Goal: Task Accomplishment & Management: Complete application form

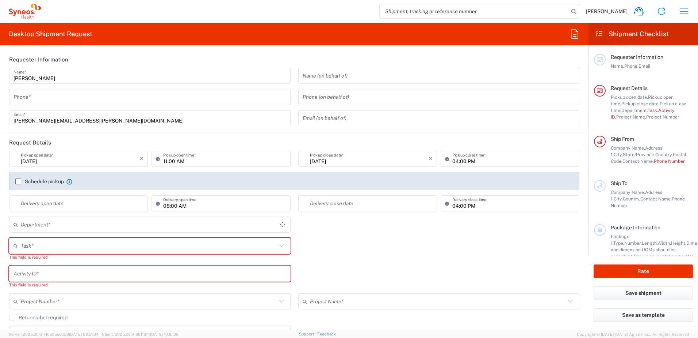
type input "[US_STATE]"
type input "[GEOGRAPHIC_DATA]"
type input "4510"
click at [686, 7] on icon "button" at bounding box center [685, 11] width 12 height 12
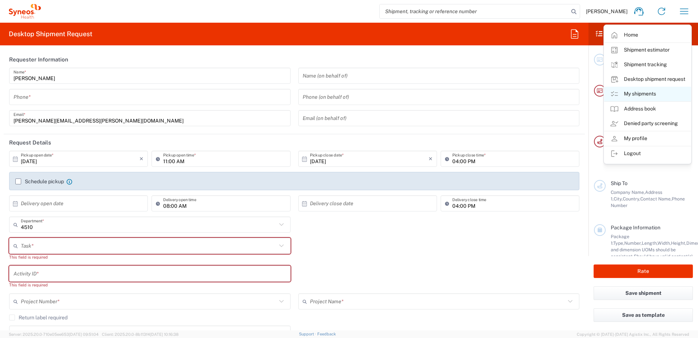
click at [636, 89] on link "My shipments" at bounding box center [648, 94] width 87 height 15
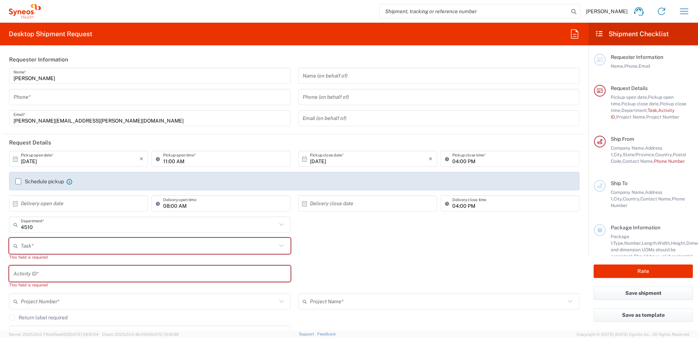
type input "Syneos Health, LLC-[GEOGRAPHIC_DATA] [GEOGRAPHIC_DATA] [GEOGRAPHIC_DATA]"
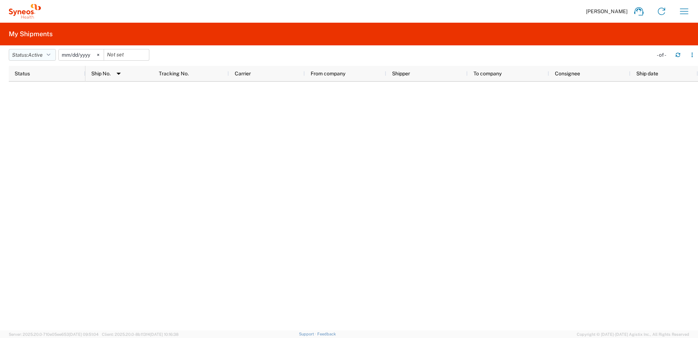
click at [47, 57] on button "Status: Active" at bounding box center [32, 55] width 47 height 12
click at [35, 87] on span "Active" at bounding box center [51, 81] width 85 height 11
click at [34, 53] on span "Active" at bounding box center [35, 55] width 15 height 6
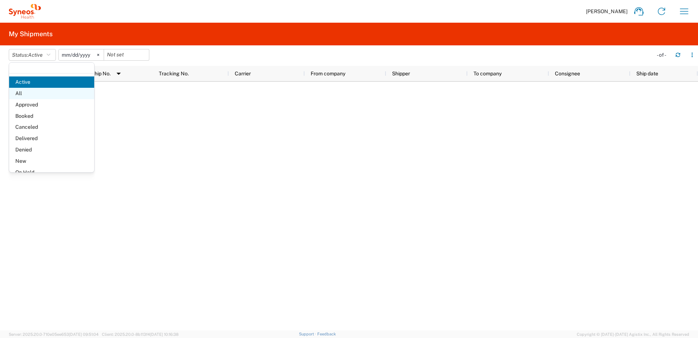
click at [22, 88] on span "All" at bounding box center [51, 93] width 85 height 11
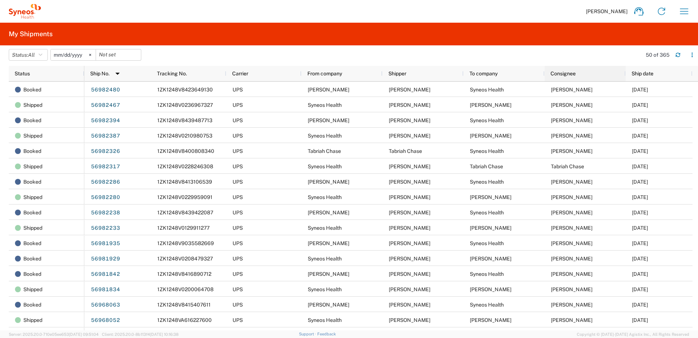
click at [586, 73] on div "Consignee" at bounding box center [587, 74] width 72 height 12
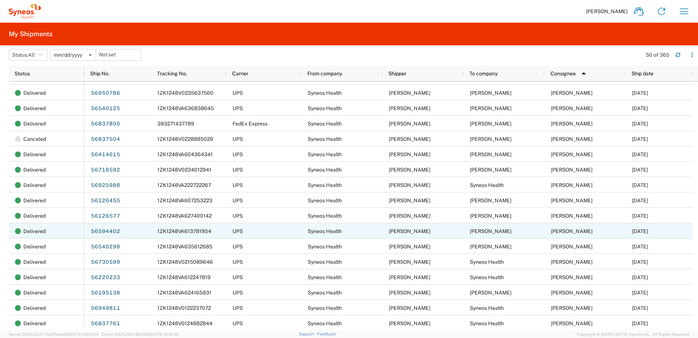
scroll to position [146, 0]
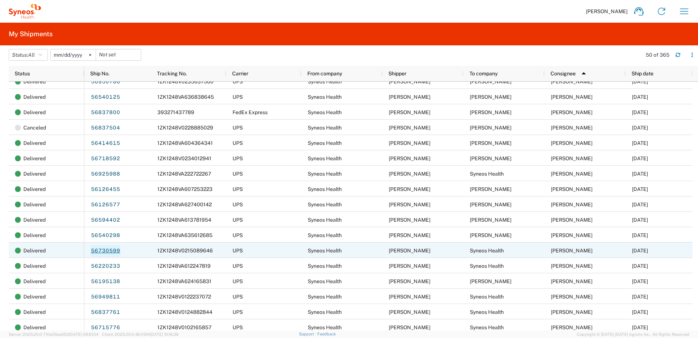
click at [96, 248] on link "56730599" at bounding box center [106, 251] width 30 height 12
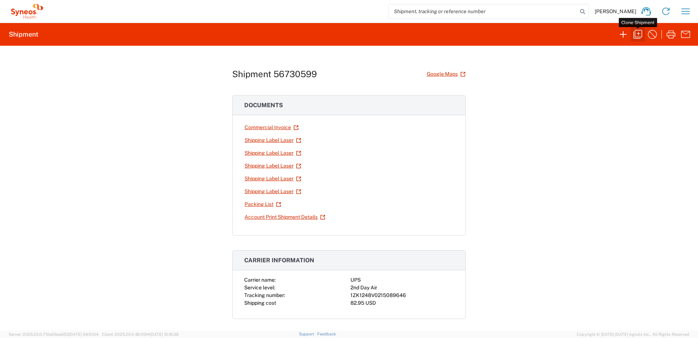
click at [642, 34] on icon "button" at bounding box center [638, 34] width 9 height 9
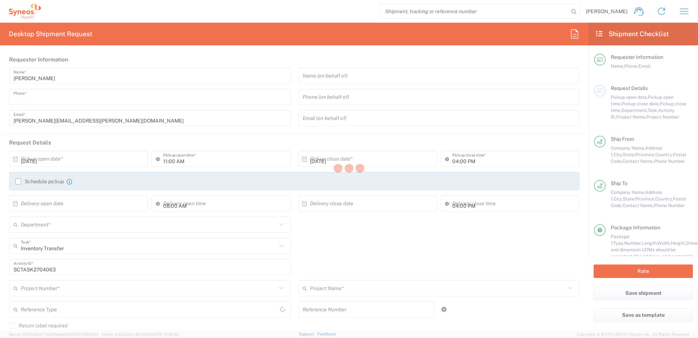
type input "9199867424"
type textarea "[PERSON_NAME][EMAIL_ADDRESS][PERSON_NAME][DOMAIN_NAME]"
type input "Syneos Health, LLC-[GEOGRAPHIC_DATA] [GEOGRAPHIC_DATA] [GEOGRAPHIC_DATA]"
type input "Syneos Health"
type input "[GEOGRAPHIC_DATA]"
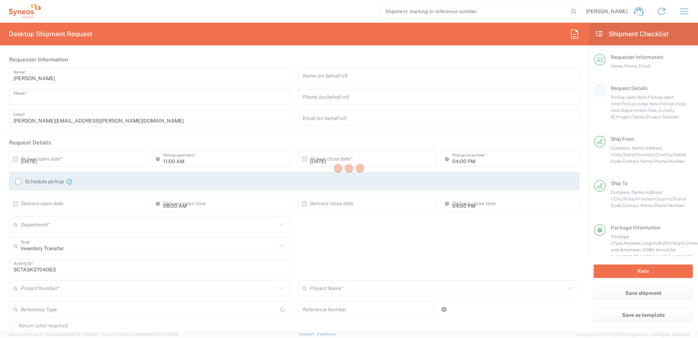
type input "Morrisville"
type input "27560"
type input "[PERSON_NAME]"
type input "9199867424"
type input "[PERSON_NAME][EMAIL_ADDRESS][PERSON_NAME][DOMAIN_NAME]"
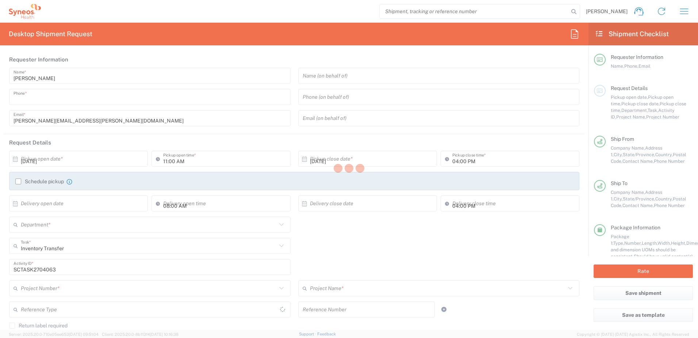
type input "Syneos Health"
type input "[STREET_ADDRESS]"
type input "[GEOGRAPHIC_DATA]"
type input "43082"
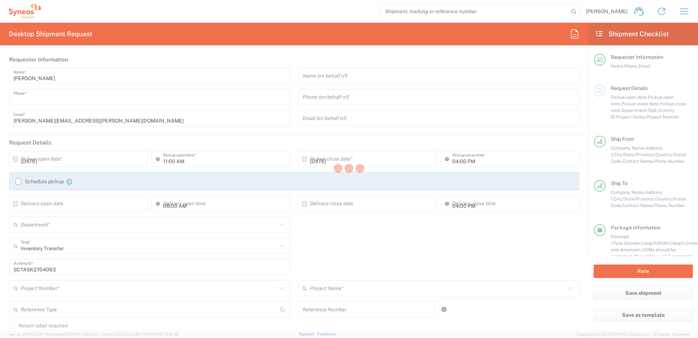
type input "[PERSON_NAME]"
type input "[PHONE_NUMBER]"
type input "[EMAIL_ADDRESS][DOMAIN_NAME]"
type input "Business (General)"
type input "Sender/Shipper"
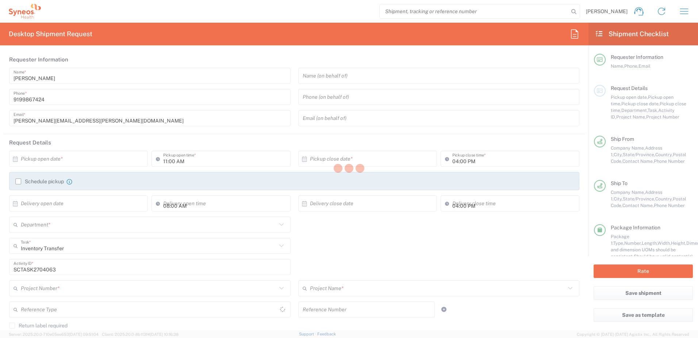
type input "[US_STATE]"
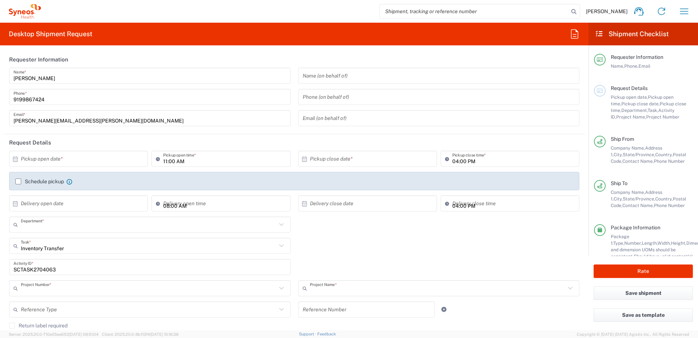
type input "4510"
type input "4520 DEPARTMENTAL EXPENSE"
type input "[US_STATE]"
type input "Your Packaging"
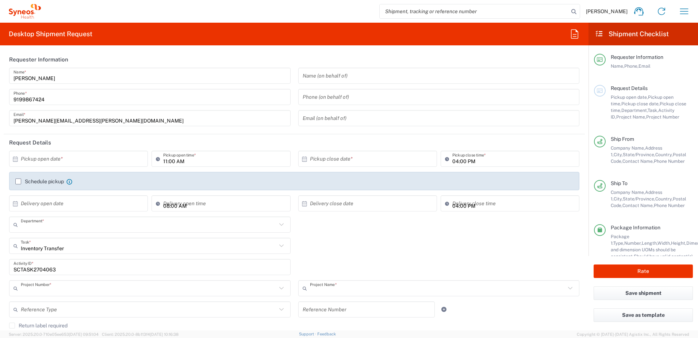
type input "Your Packaging"
click at [77, 160] on input "text" at bounding box center [80, 158] width 119 height 13
type input "Your Packaging"
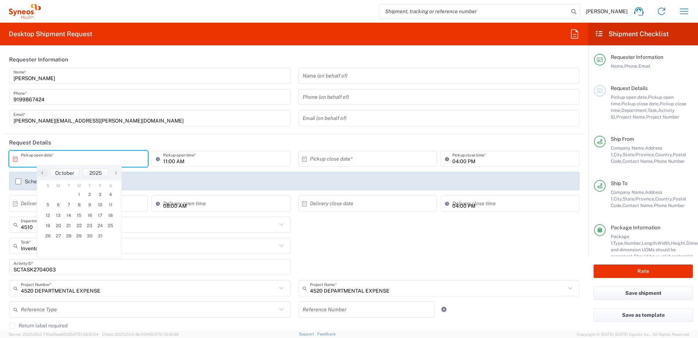
type input "Your Packaging"
click at [81, 193] on span "1" at bounding box center [79, 194] width 11 height 10
type input "[DATE]"
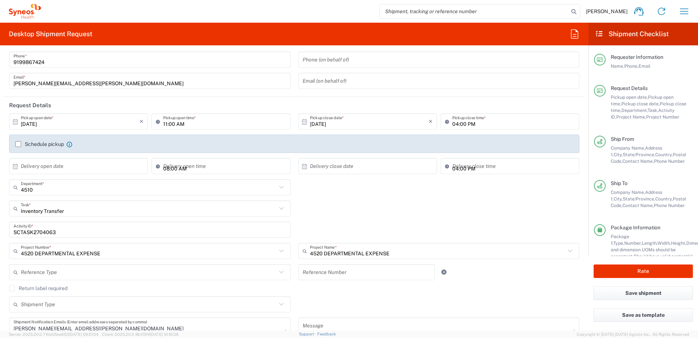
scroll to position [73, 0]
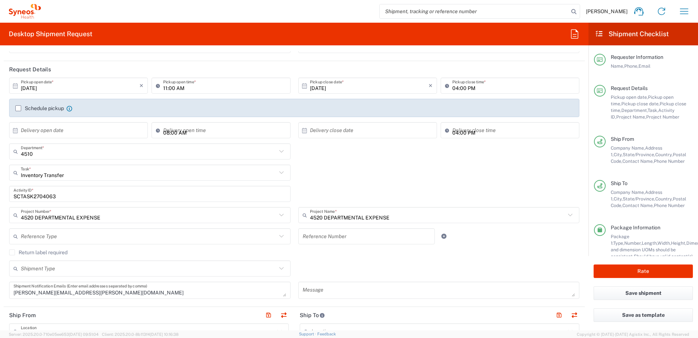
click at [37, 196] on input "SCTASK2704063" at bounding box center [150, 193] width 273 height 13
paste input "27912"
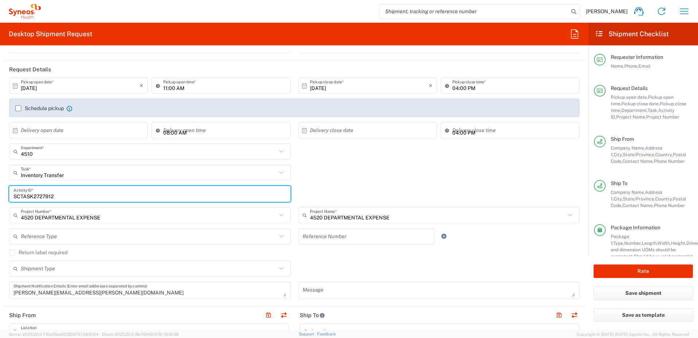
type input "SCTASK2727912"
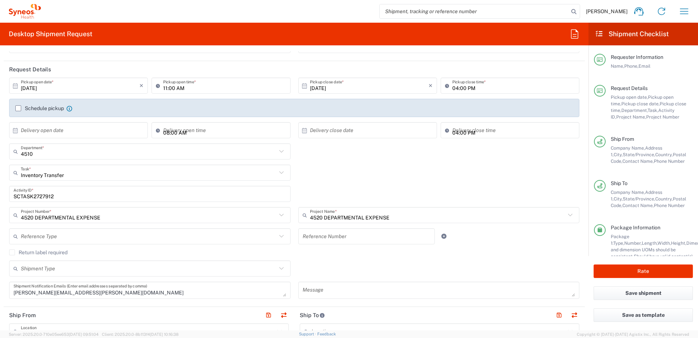
click at [359, 178] on div "Inventory Transfer Task * Inventory Transfer Break/Fix New Hire Other Refresh" at bounding box center [294, 174] width 578 height 21
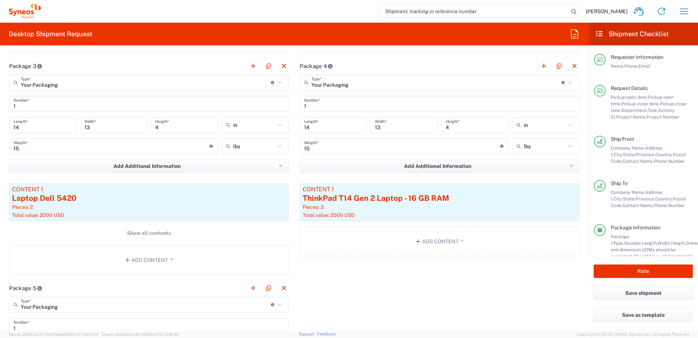
scroll to position [986, 0]
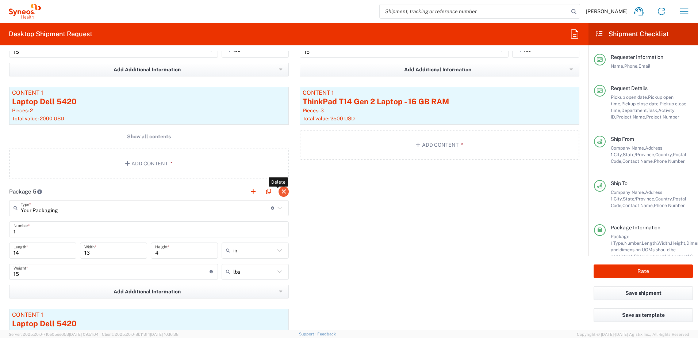
click at [283, 194] on button "button" at bounding box center [284, 191] width 10 height 10
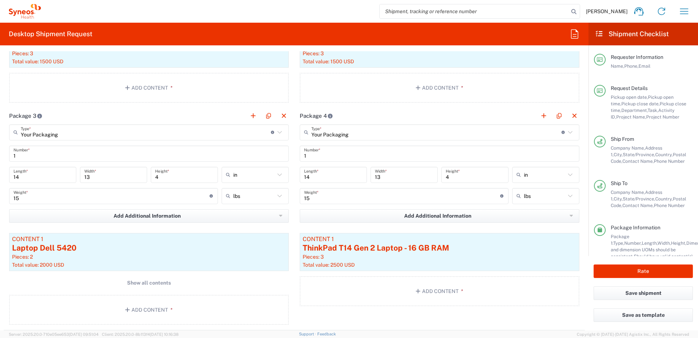
scroll to position [804, 0]
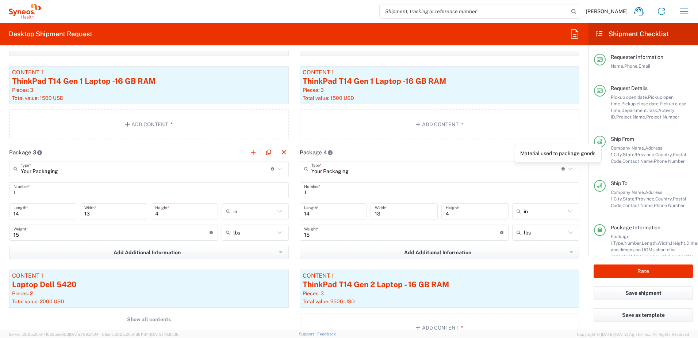
click at [570, 150] on div "Material used to package goods" at bounding box center [558, 153] width 75 height 7
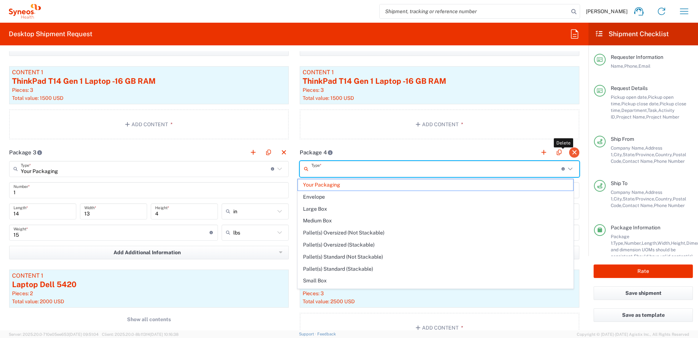
click at [569, 150] on button "button" at bounding box center [574, 152] width 10 height 10
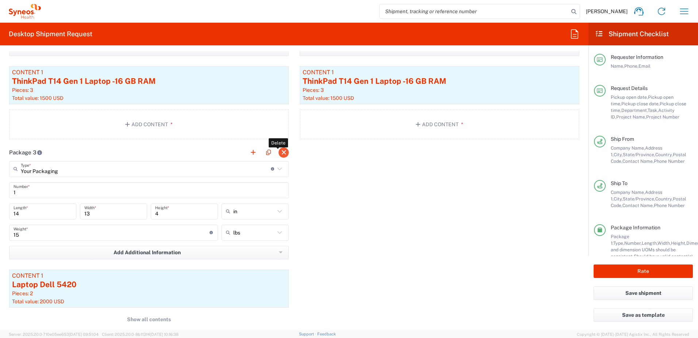
click at [285, 153] on button "button" at bounding box center [284, 152] width 10 height 10
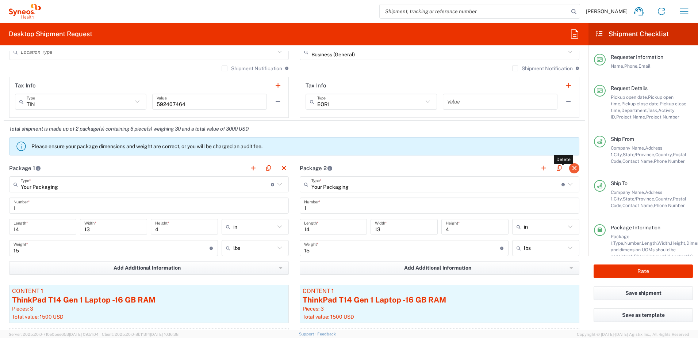
scroll to position [584, 0]
click at [574, 167] on button "button" at bounding box center [574, 169] width 10 height 10
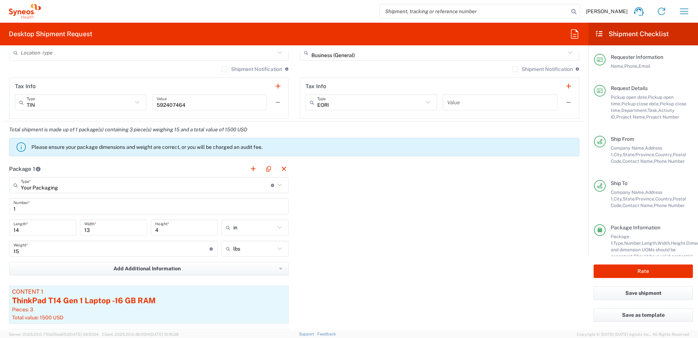
scroll to position [621, 0]
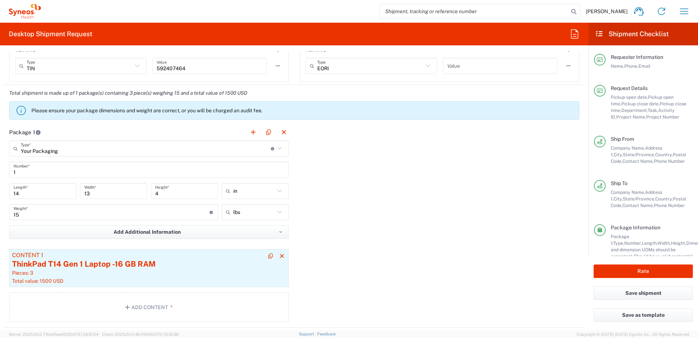
click at [171, 262] on div "ThinkPad T14 Gen 1 Laptop -16 GB RAM" at bounding box center [149, 263] width 274 height 11
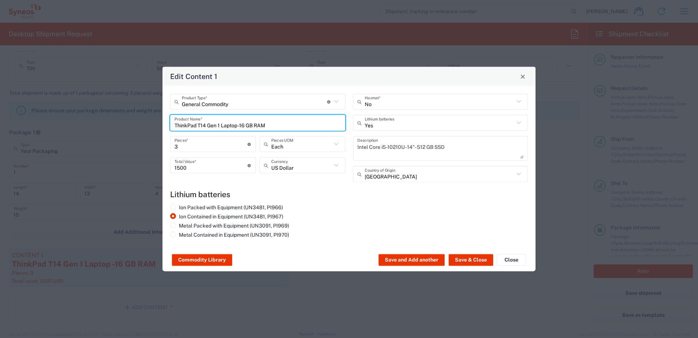
drag, startPoint x: 281, startPoint y: 126, endPoint x: 163, endPoint y: 120, distance: 118.5
click at [163, 120] on div "General Commodity Product Type * Document: Paper document generated internally …" at bounding box center [349, 167] width 373 height 162
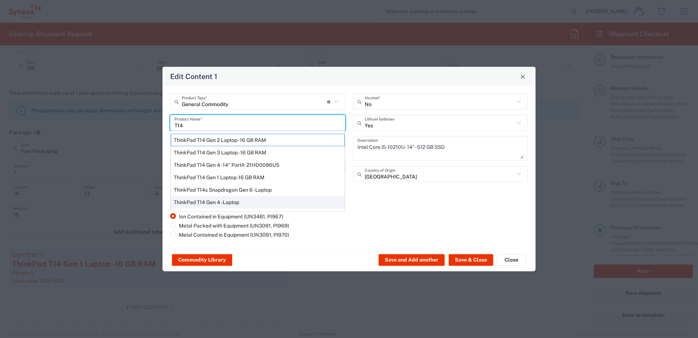
click at [213, 202] on div "ThinkPad T14 Gen 4 - Laptop" at bounding box center [258, 202] width 174 height 12
type input "ThinkPad T14 Gen 4 - Laptop"
type textarea "Laptop"
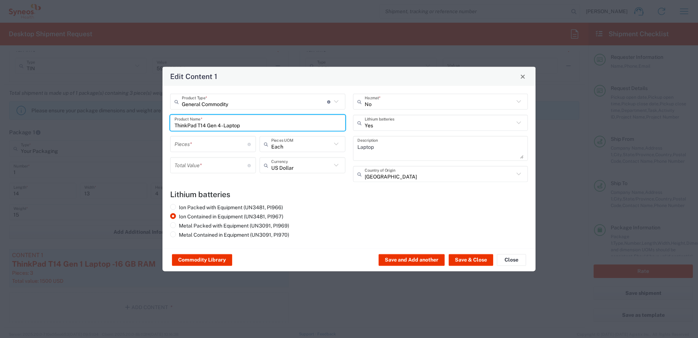
click at [195, 144] on input "number" at bounding box center [211, 143] width 73 height 13
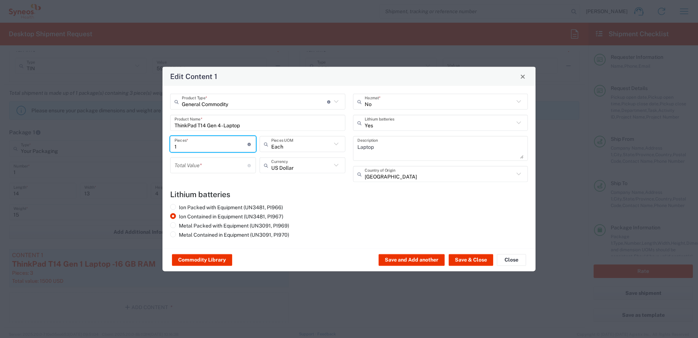
type input "1"
click at [196, 161] on input "number" at bounding box center [211, 165] width 73 height 13
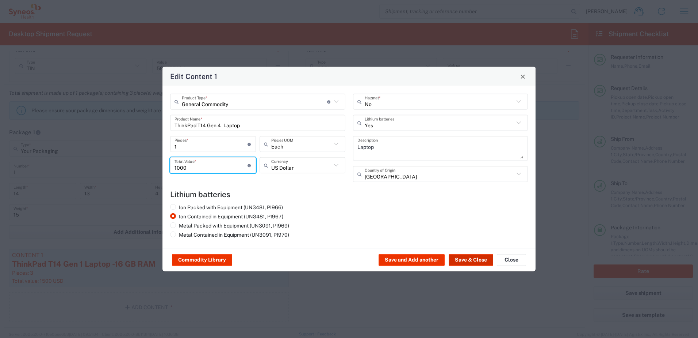
type input "1000"
click at [488, 262] on button "Save & Close" at bounding box center [471, 260] width 45 height 12
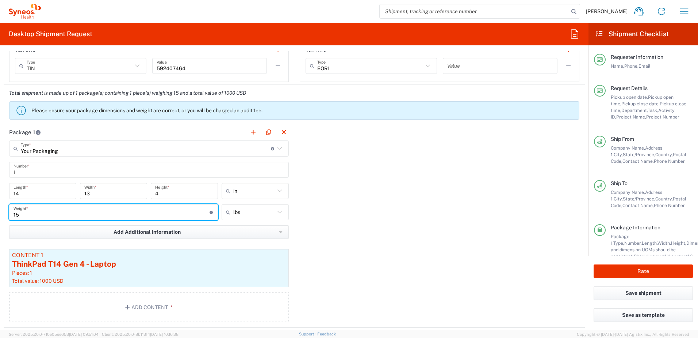
drag, startPoint x: 42, startPoint y: 213, endPoint x: 0, endPoint y: 211, distance: 42.4
click at [0, 211] on html "[PERSON_NAME] Home Shipment estimator Shipment tracking Desktop shipment reques…" at bounding box center [349, 169] width 698 height 338
type input "5"
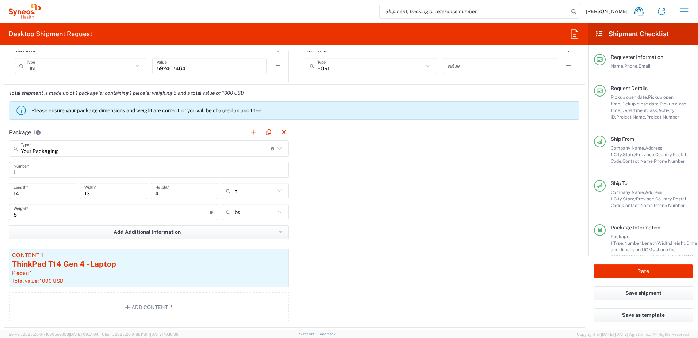
click at [450, 243] on div "Package 1 Your Packaging Type * Material used to package goods Your Packaging E…" at bounding box center [295, 225] width 582 height 203
click at [35, 188] on input "14" at bounding box center [43, 190] width 58 height 13
type input "18"
click at [91, 190] on input "13" at bounding box center [113, 190] width 58 height 13
type input "12"
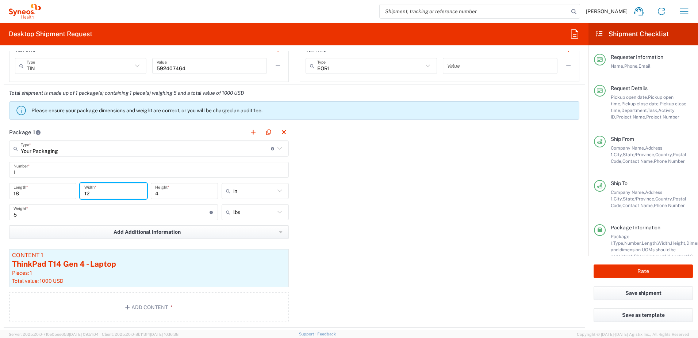
click at [161, 194] on input "4" at bounding box center [184, 190] width 58 height 13
type input "3"
click at [373, 197] on div "Package 1 Your Packaging Type * Material used to package goods Your Packaging E…" at bounding box center [295, 225] width 582 height 203
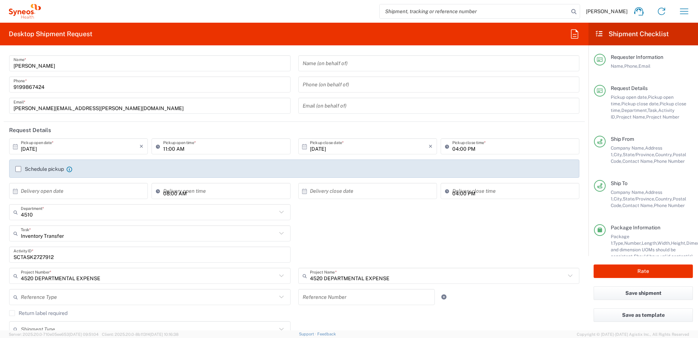
scroll to position [0, 0]
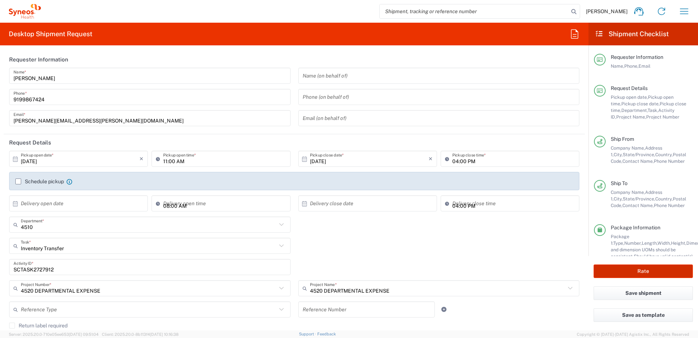
click at [645, 271] on button "Rate" at bounding box center [643, 271] width 99 height 14
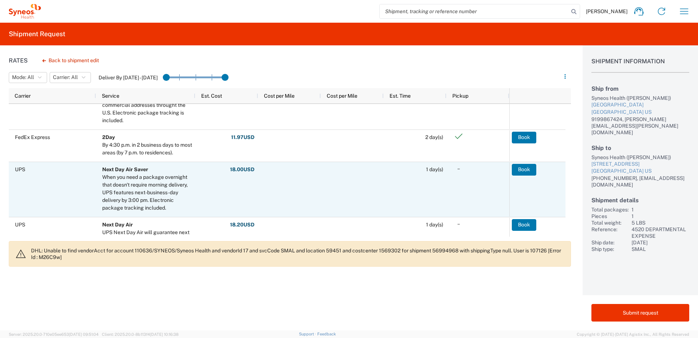
scroll to position [256, 0]
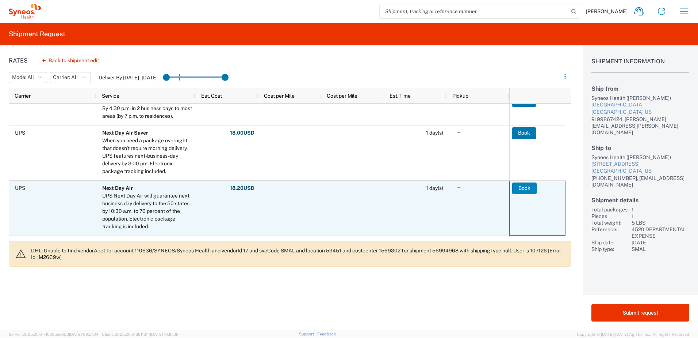
click at [529, 189] on button "Book" at bounding box center [524, 188] width 24 height 12
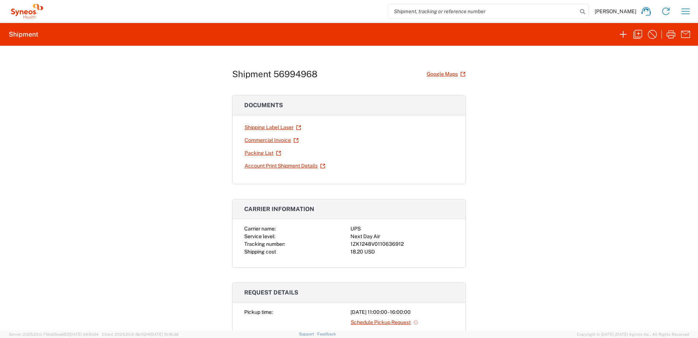
click at [366, 244] on div "1ZK1248V0110636912" at bounding box center [402, 244] width 103 height 8
copy div "1ZK1248V0110636912"
click at [668, 34] on icon "button" at bounding box center [672, 34] width 12 height 12
